Goal: Information Seeking & Learning: Find specific fact

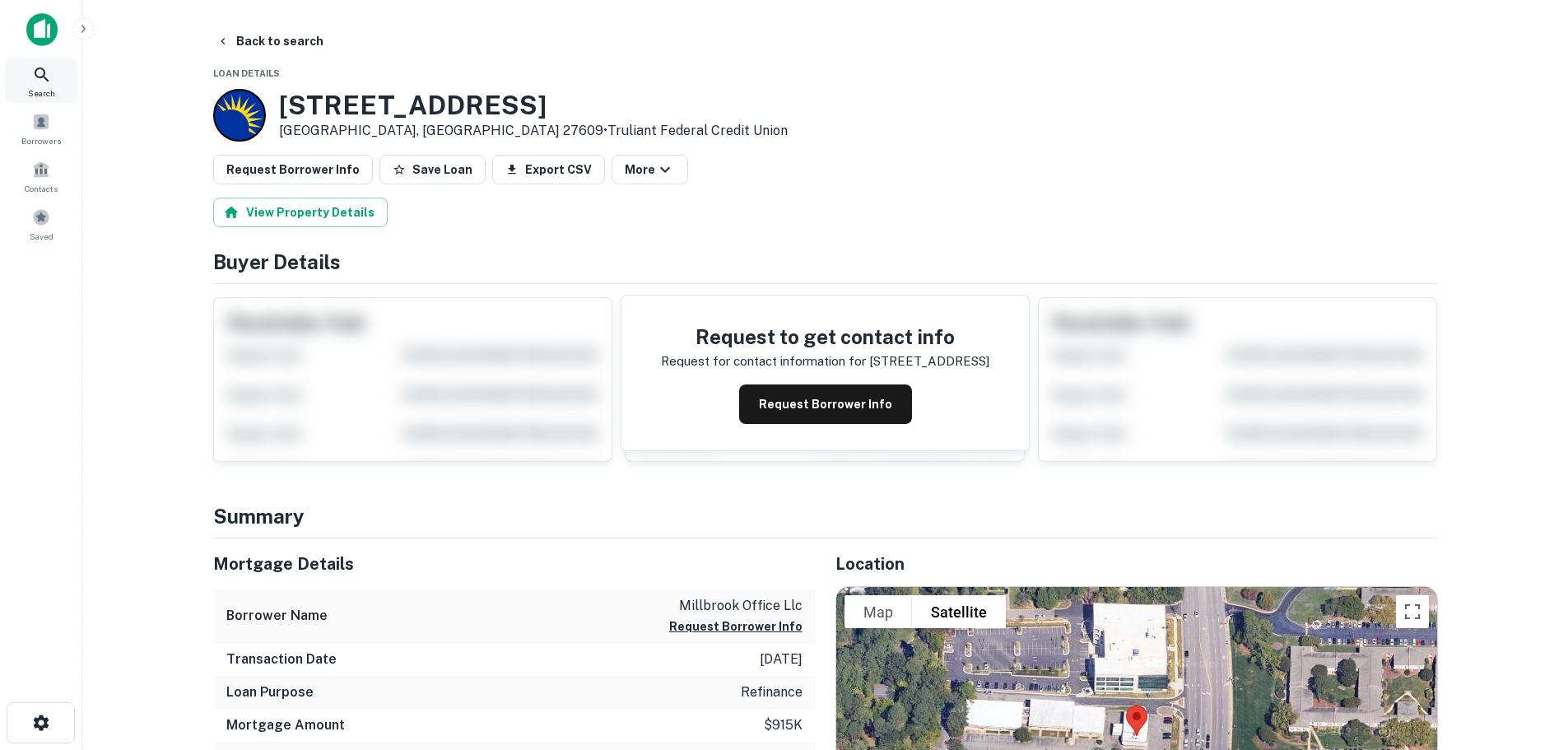
click at [31, 82] on div "Search" at bounding box center [40, 81] width 72 height 44
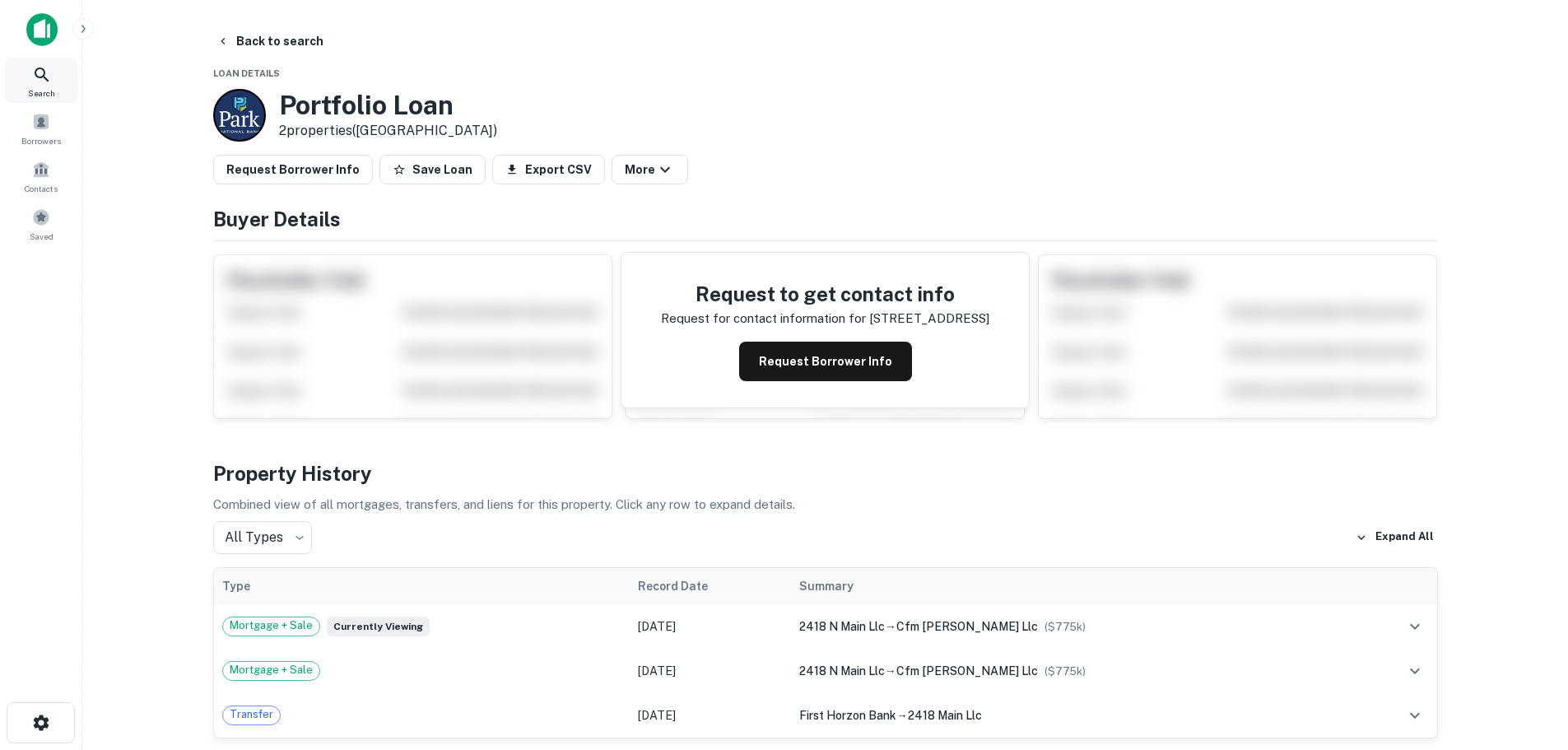
click at [28, 70] on div "Search" at bounding box center [40, 81] width 72 height 44
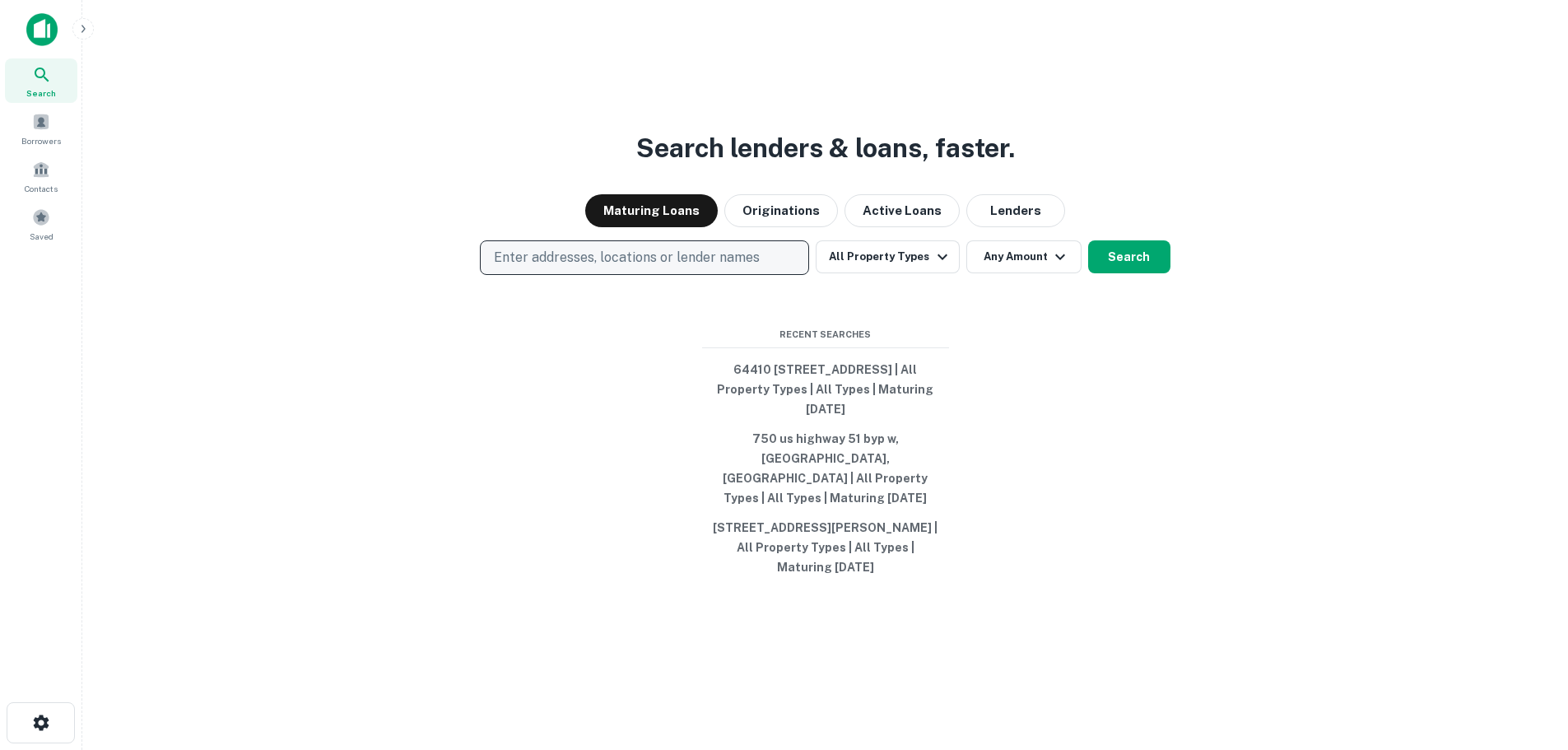
click at [714, 266] on p "Enter addresses, locations or lender names" at bounding box center [626, 257] width 266 height 19
click at [635, 264] on p "Enter addresses, locations or lender names" at bounding box center [626, 257] width 266 height 19
click at [659, 268] on p "Enter addresses, locations or lender names" at bounding box center [626, 257] width 266 height 19
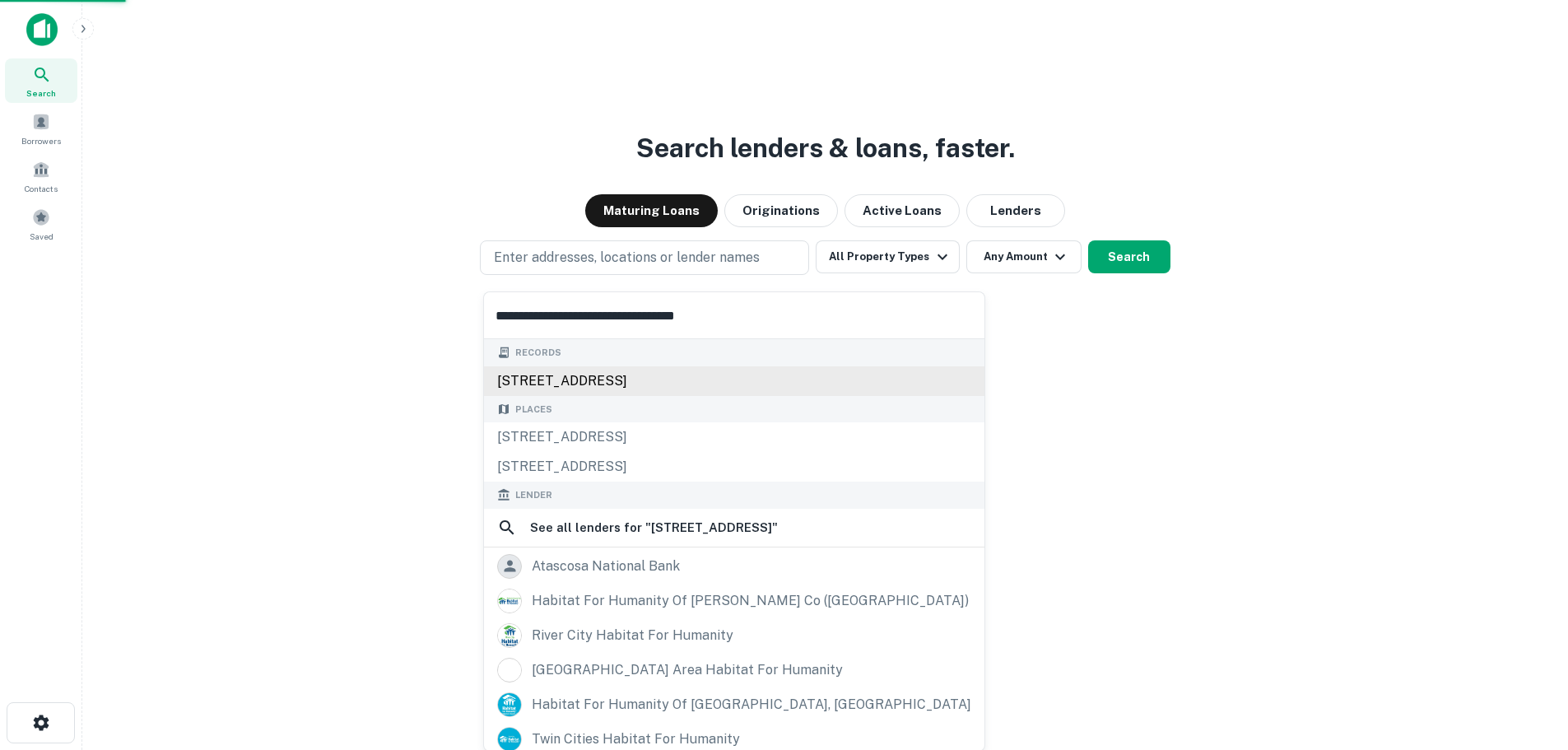
click at [612, 379] on div "5208 atascocita rd, humble, tx, 77346" at bounding box center [733, 381] width 500 height 30
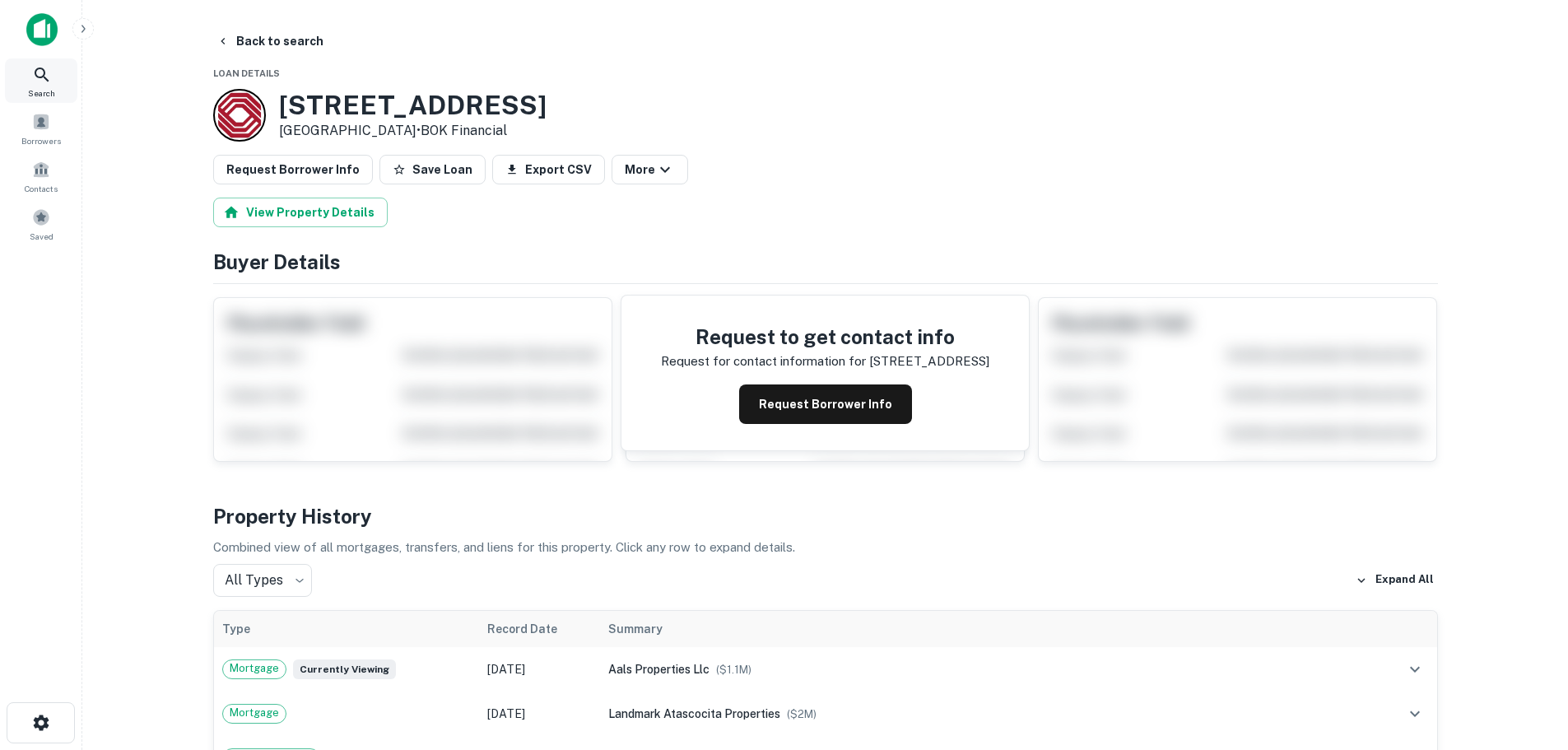
click at [43, 73] on icon at bounding box center [41, 74] width 14 height 14
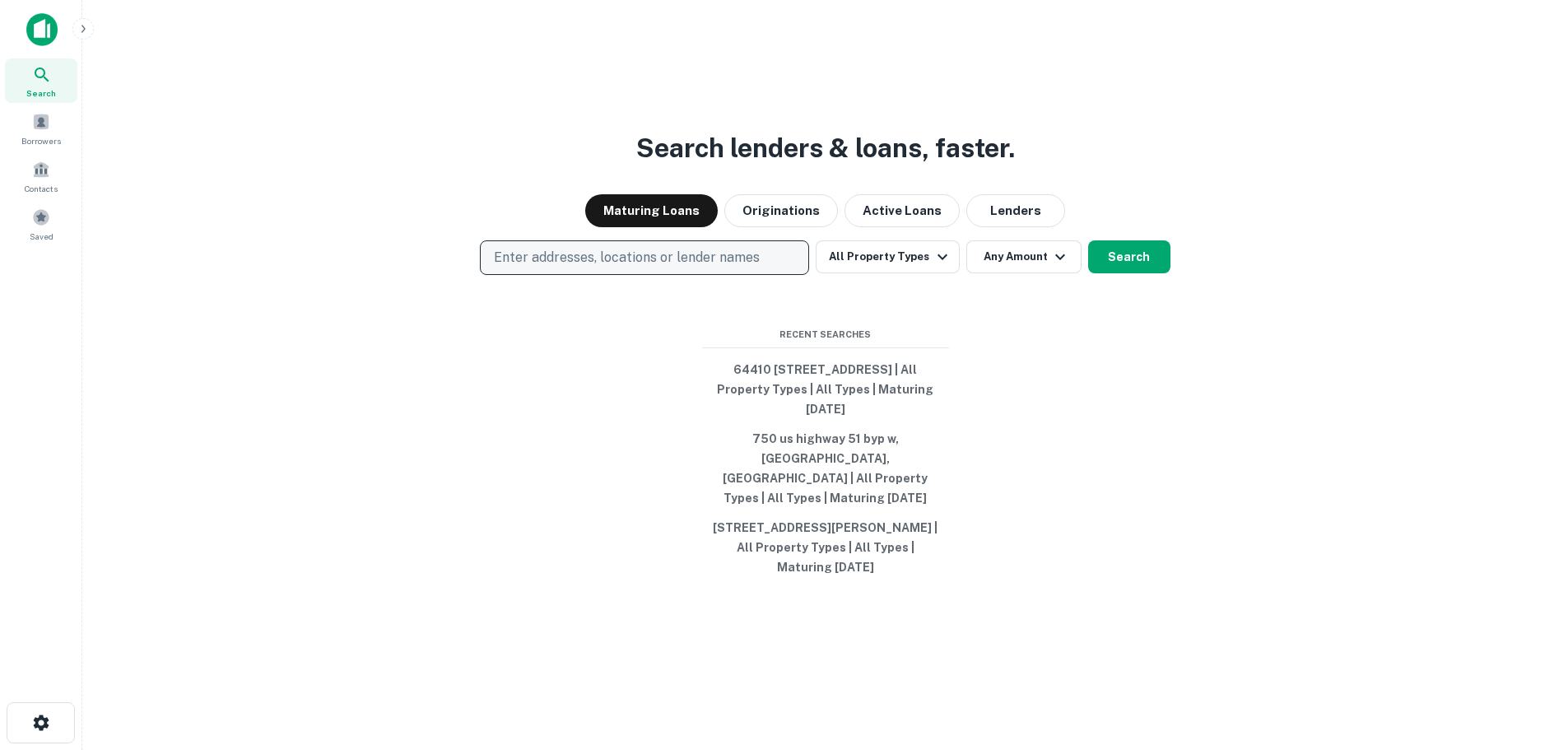
click at [615, 264] on p "Enter addresses, locations or lender names" at bounding box center [626, 257] width 266 height 19
type input "**********"
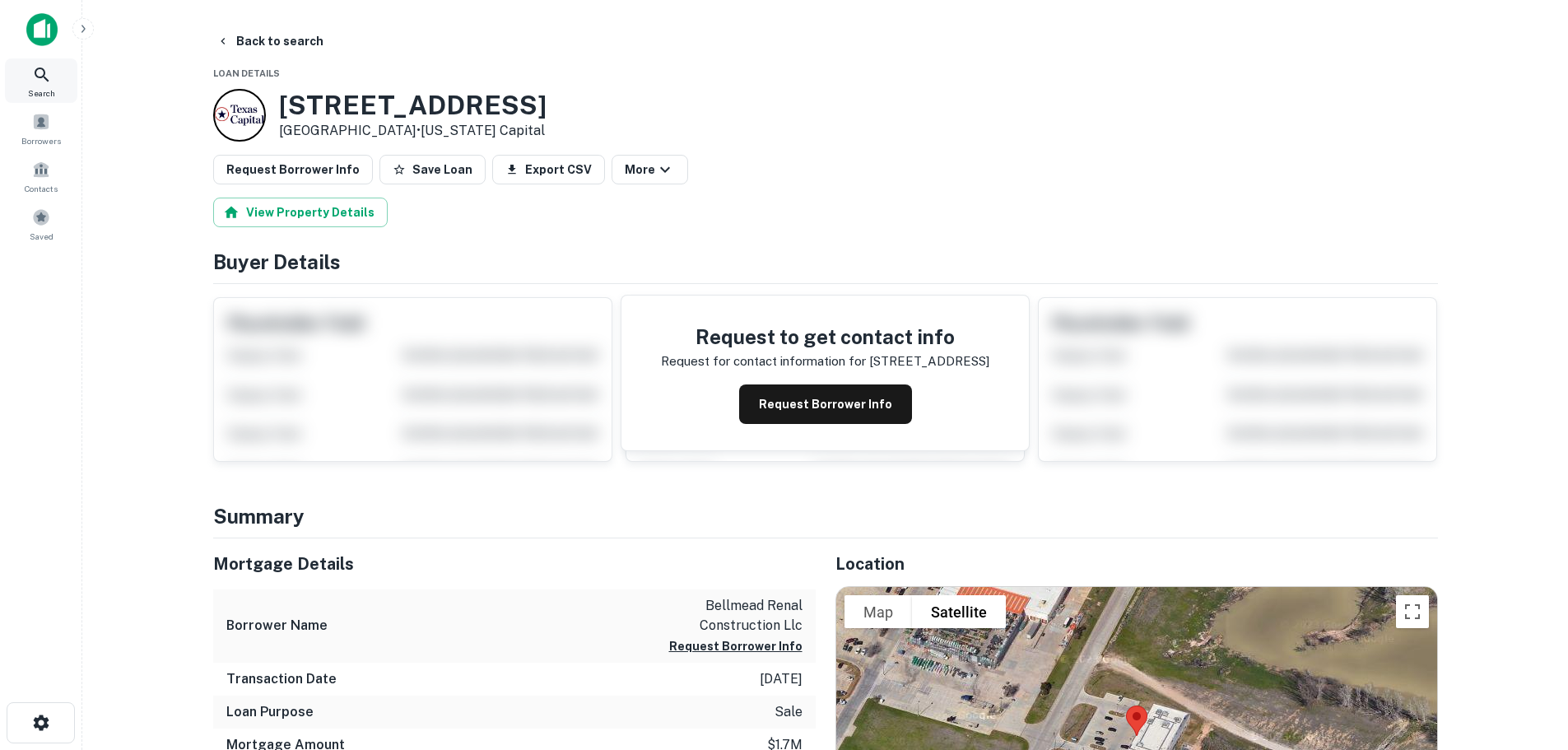
click at [37, 75] on icon at bounding box center [41, 74] width 19 height 19
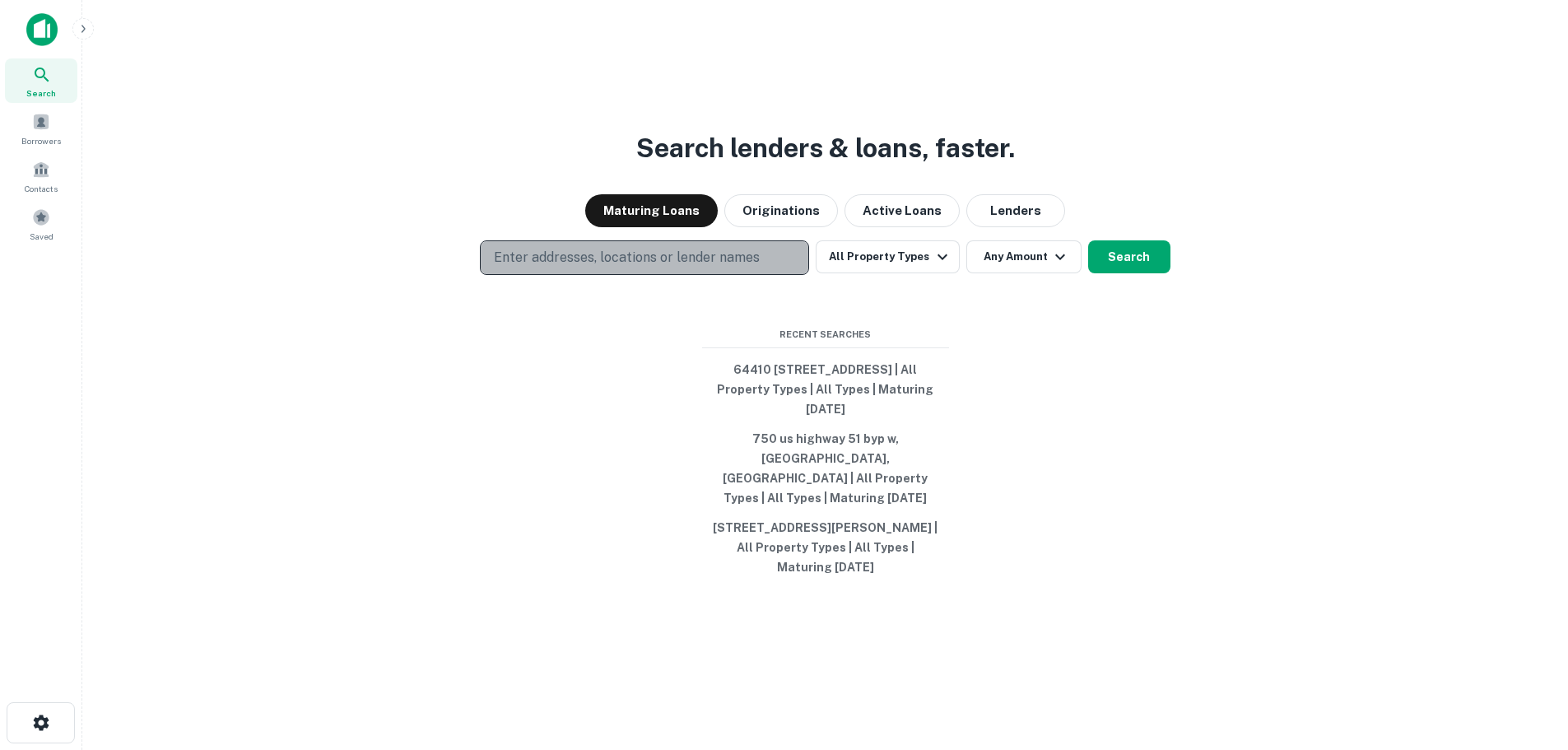
click at [605, 268] on p "Enter addresses, locations or lender names" at bounding box center [626, 257] width 266 height 19
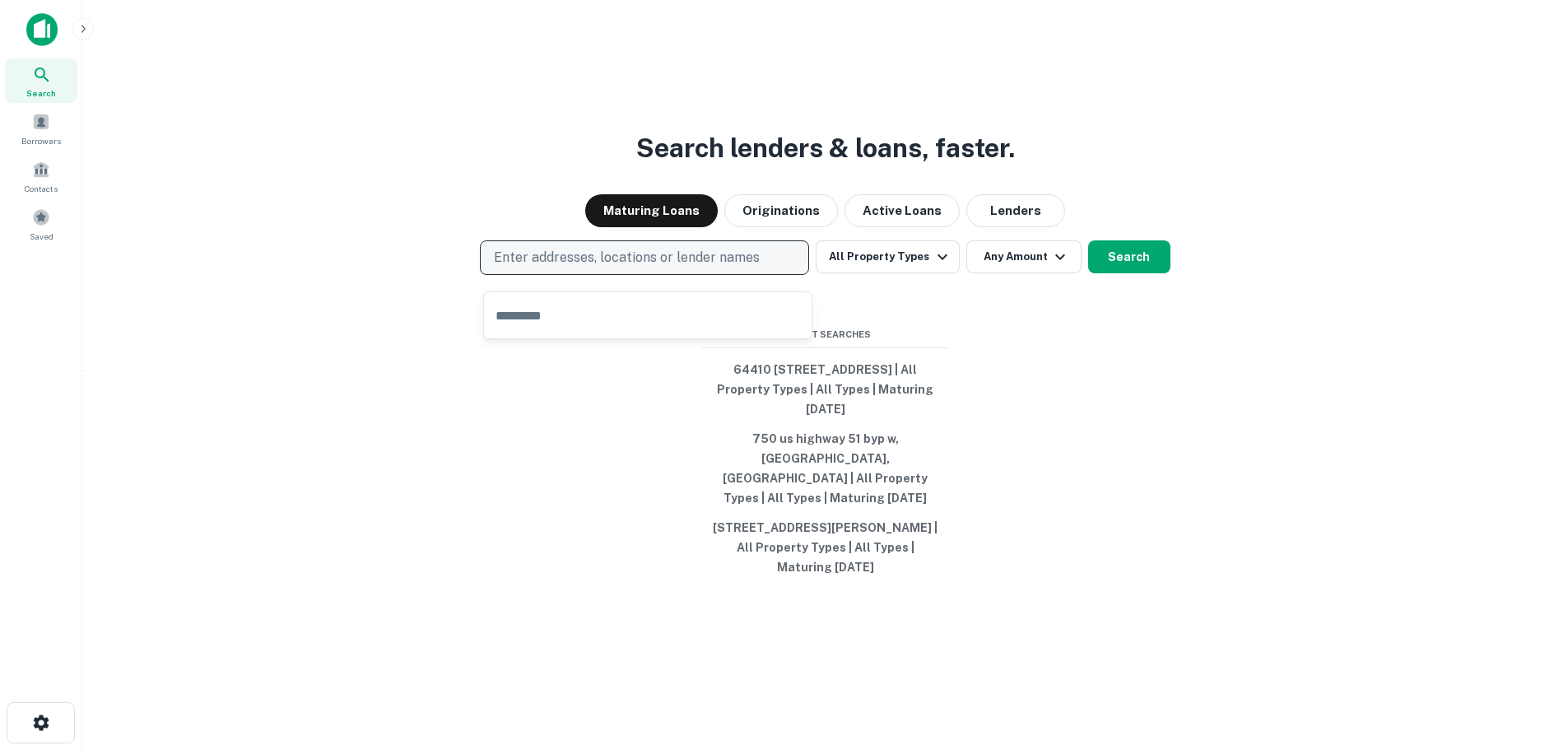
type input "**********"
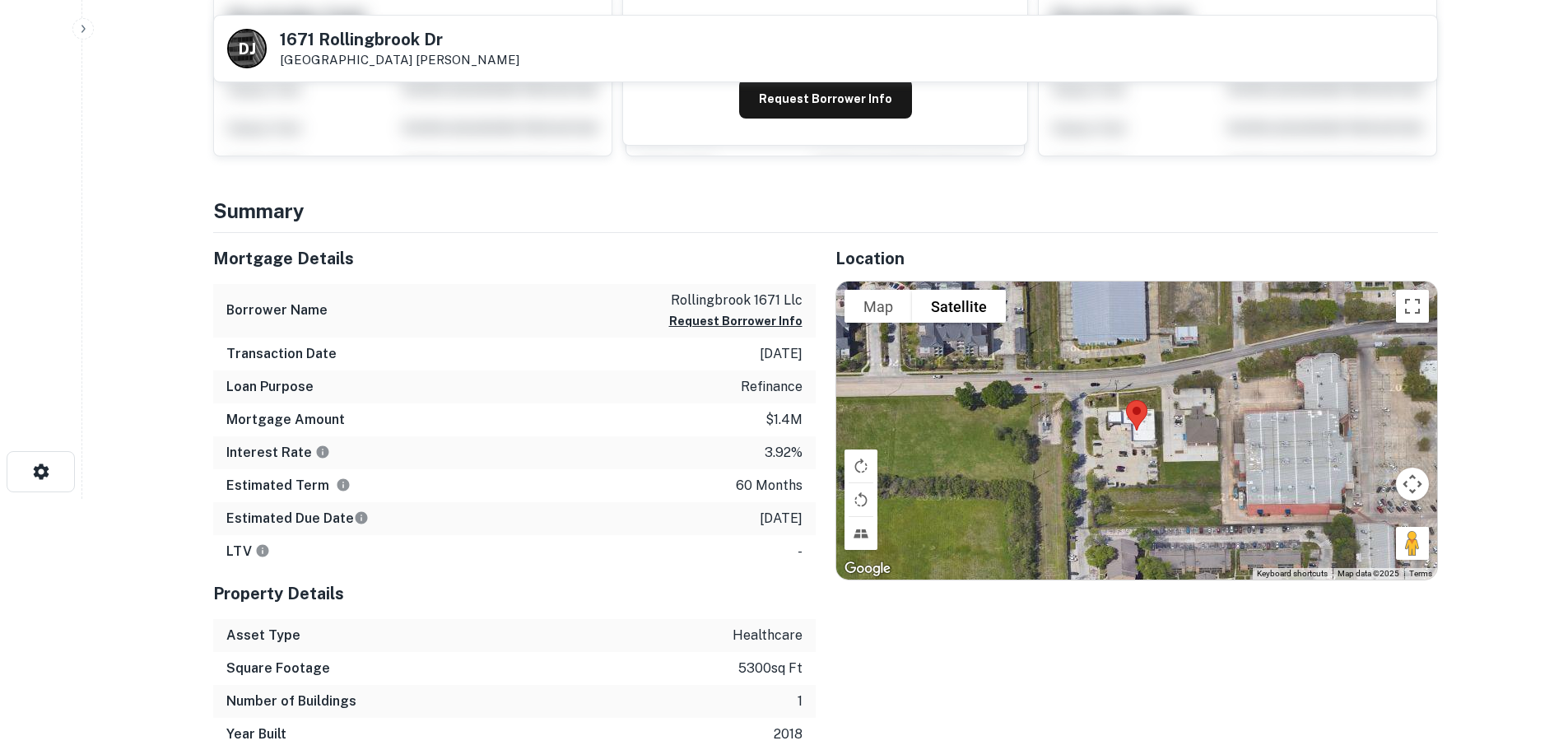
scroll to position [412, 0]
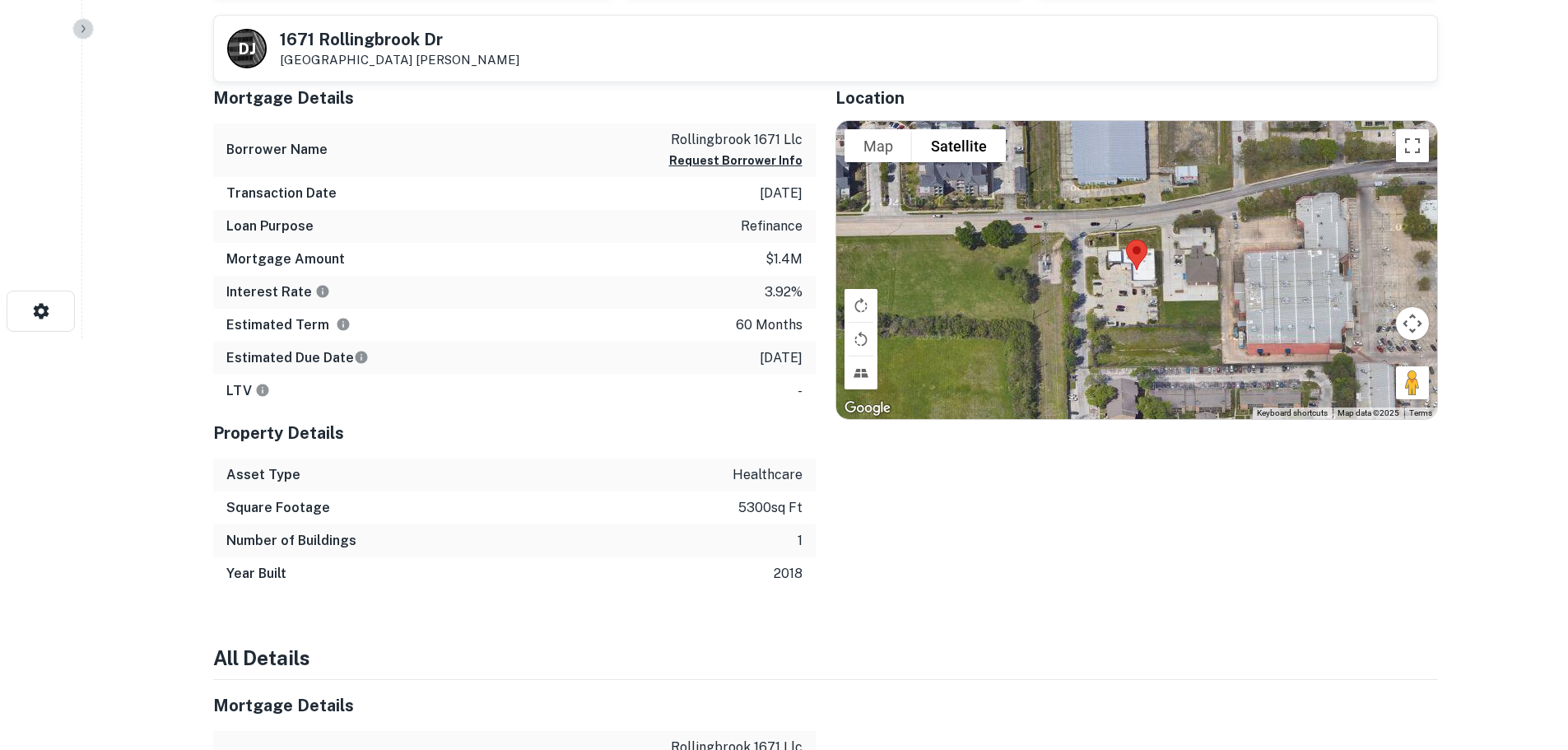
click at [82, 29] on icon "button" at bounding box center [83, 29] width 13 height 13
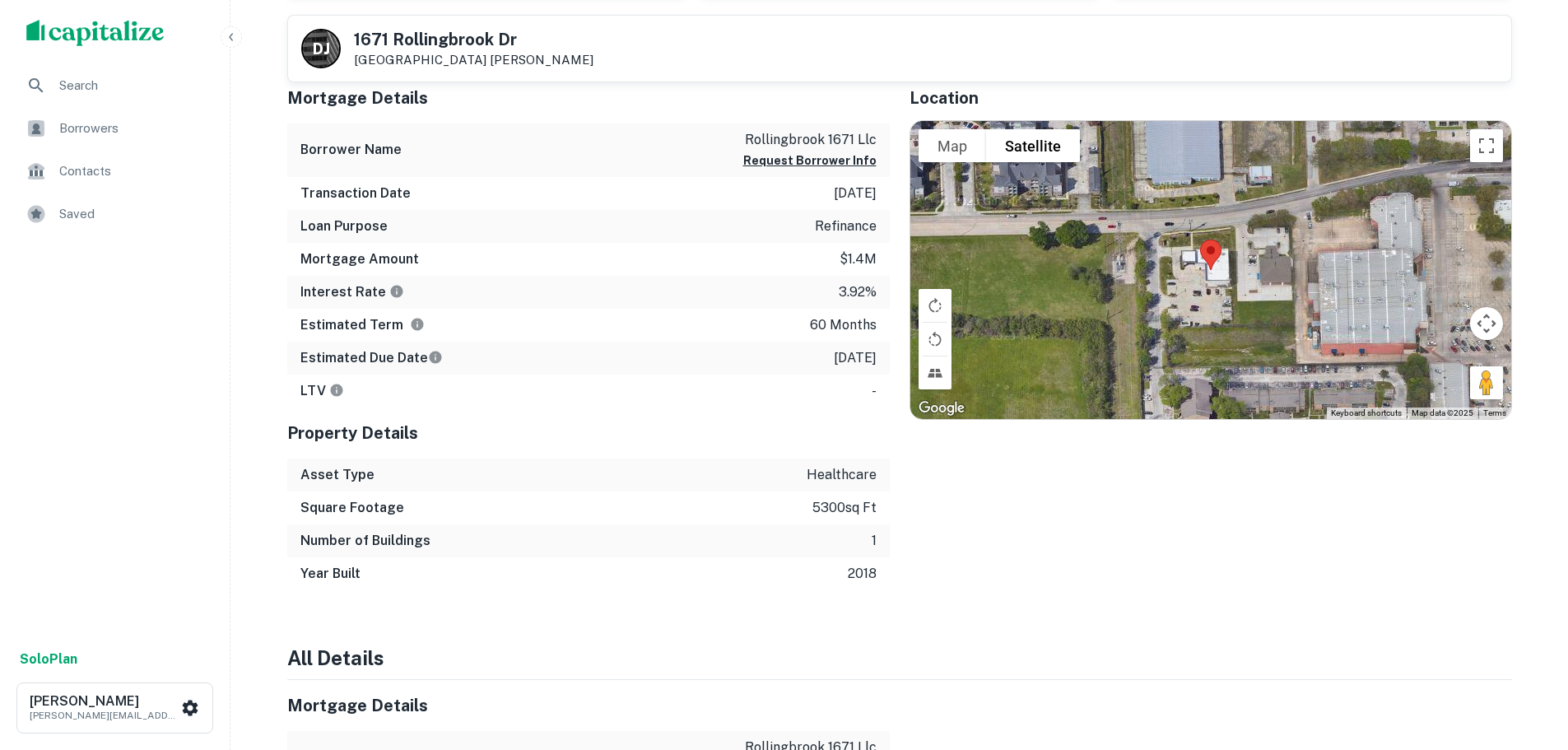
click at [108, 98] on div "Search" at bounding box center [115, 85] width 203 height 40
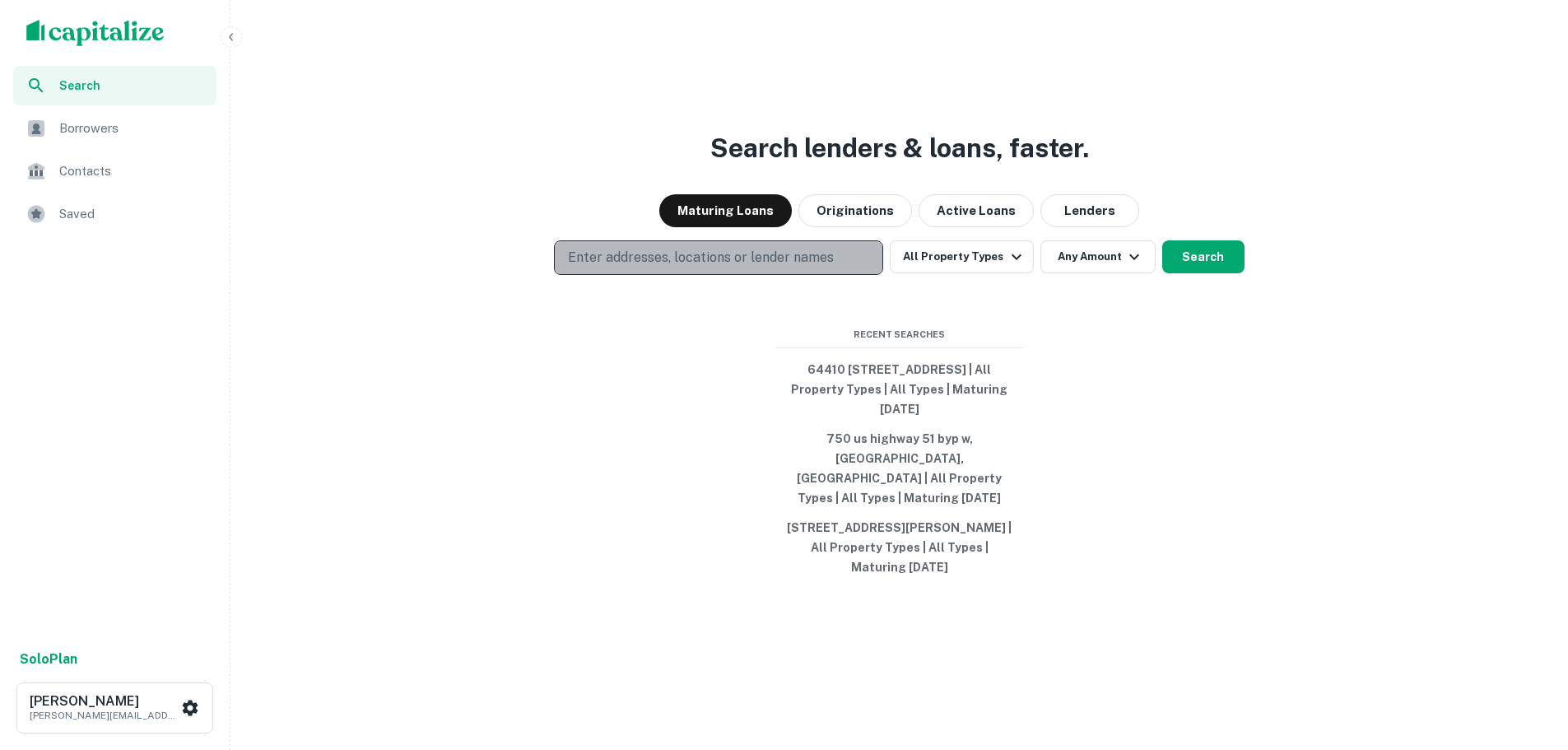
click at [718, 264] on p "Enter addresses, locations or lender names" at bounding box center [701, 257] width 266 height 19
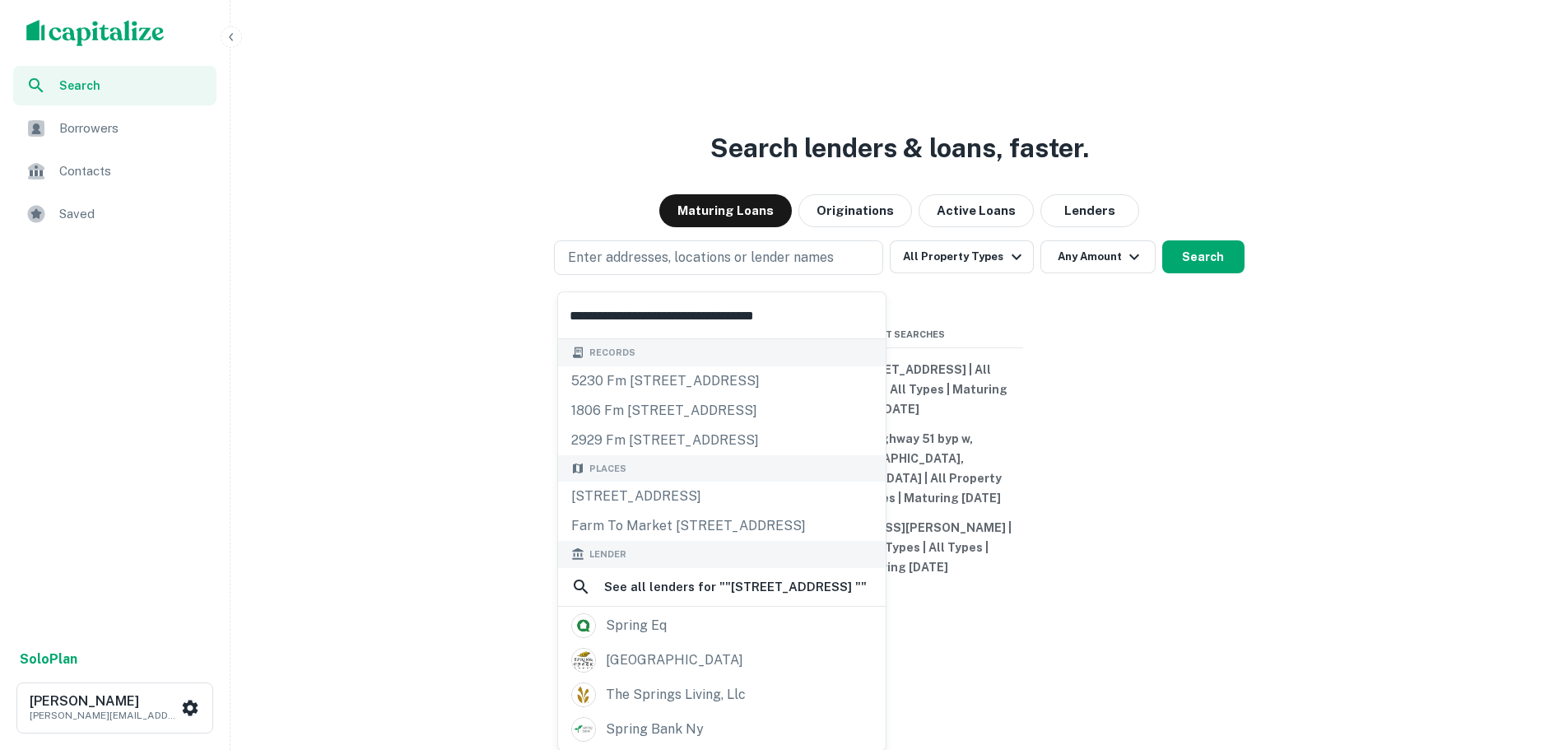
click at [704, 311] on input "**********" at bounding box center [722, 315] width 328 height 46
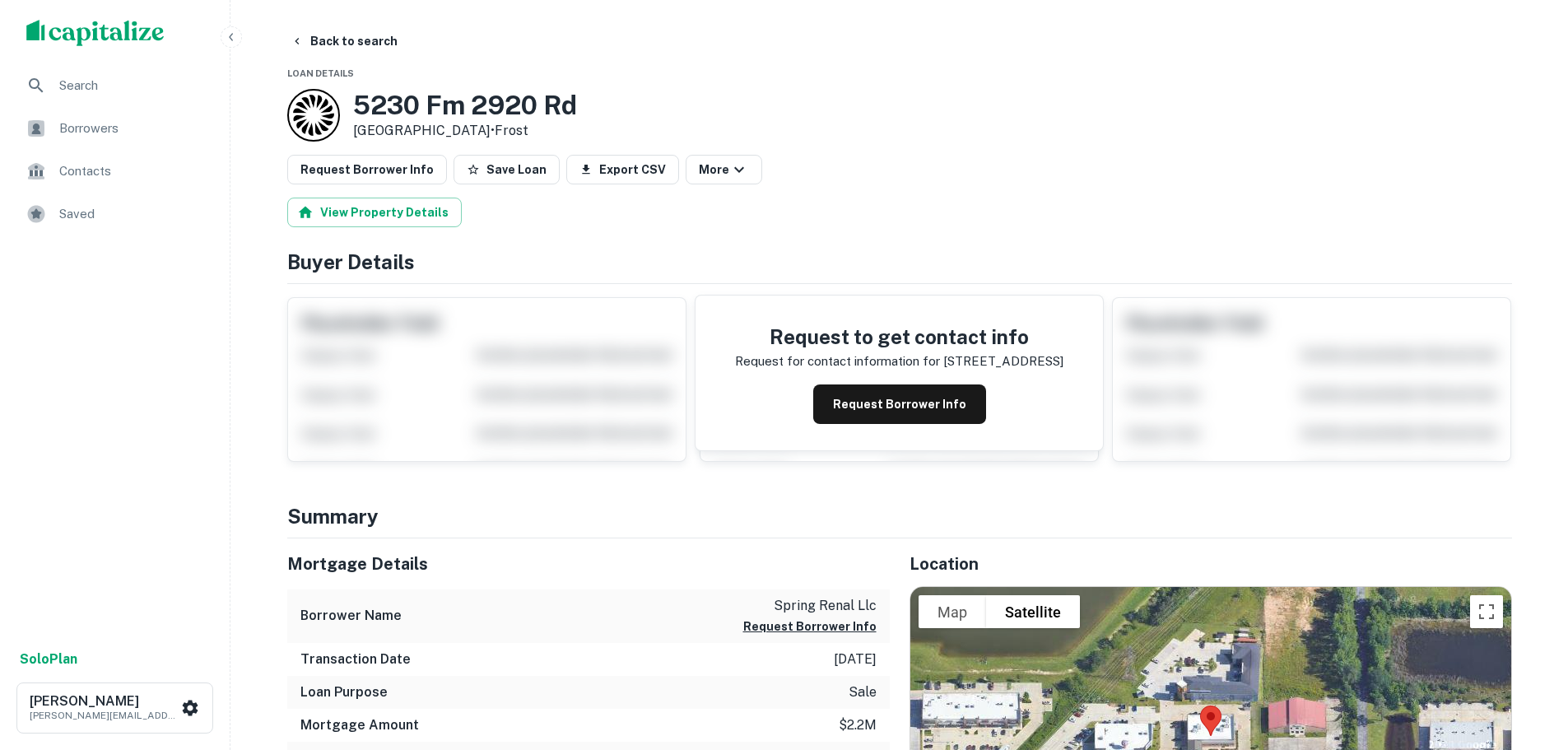
scroll to position [274, 0]
